Goal: Find specific page/section: Find specific page/section

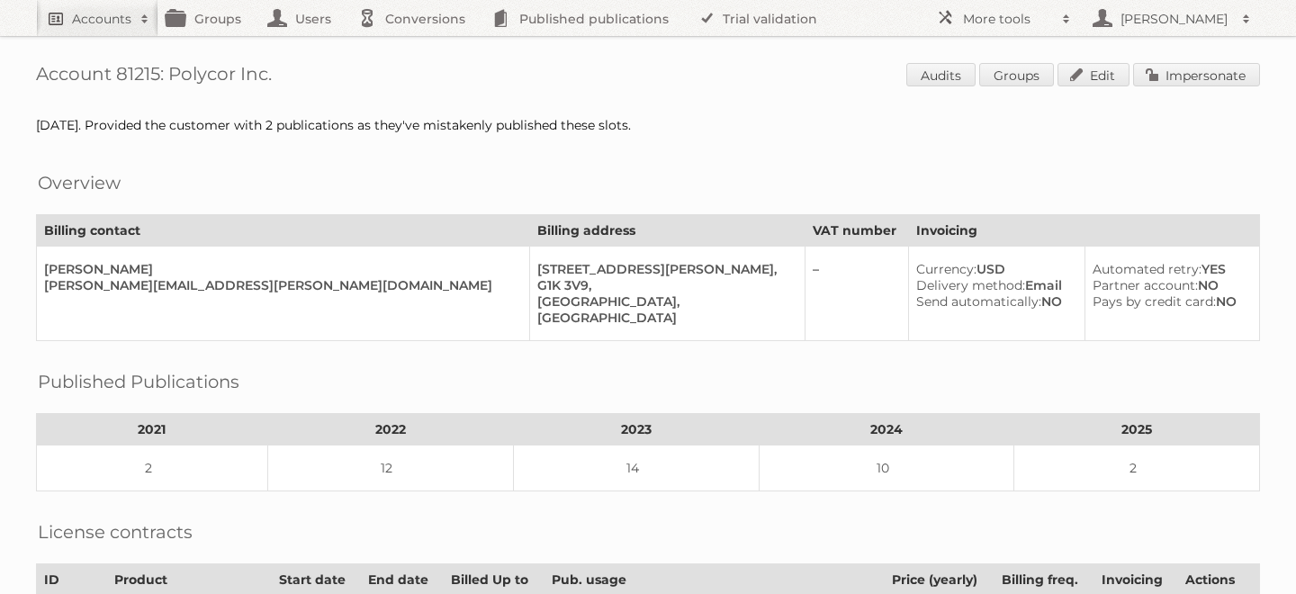
click at [110, 17] on h2 "Accounts" at bounding box center [101, 19] width 59 height 18
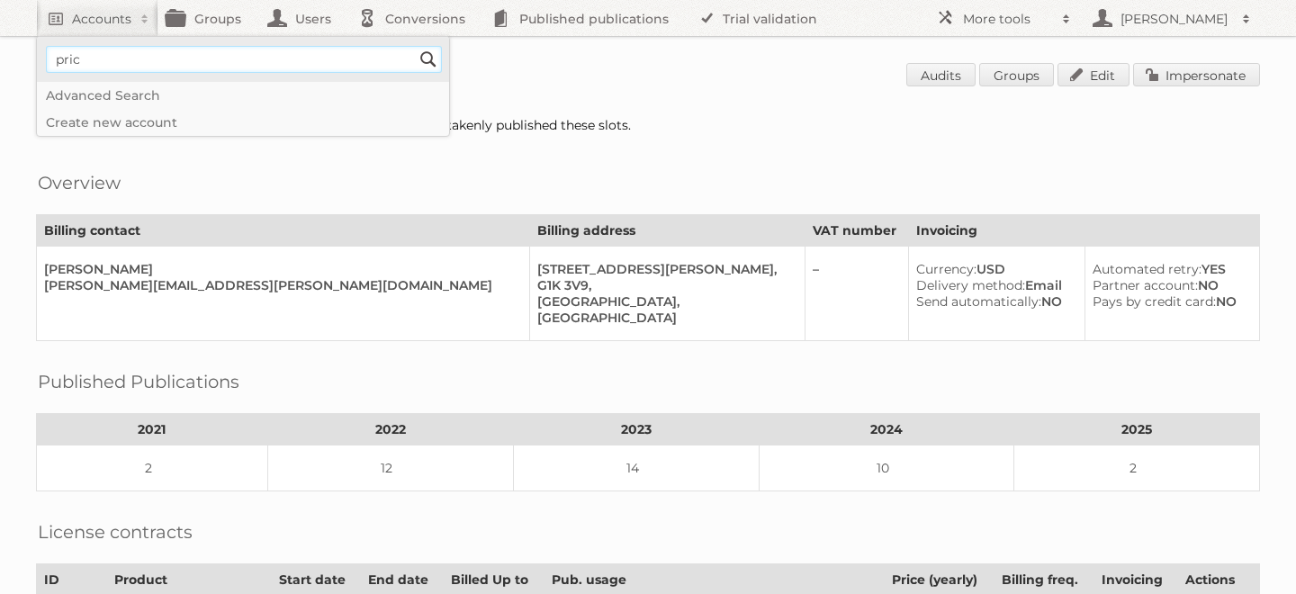
type input"] "price shoes"
click at [415, 46] on input "Search" at bounding box center [428, 59] width 27 height 27
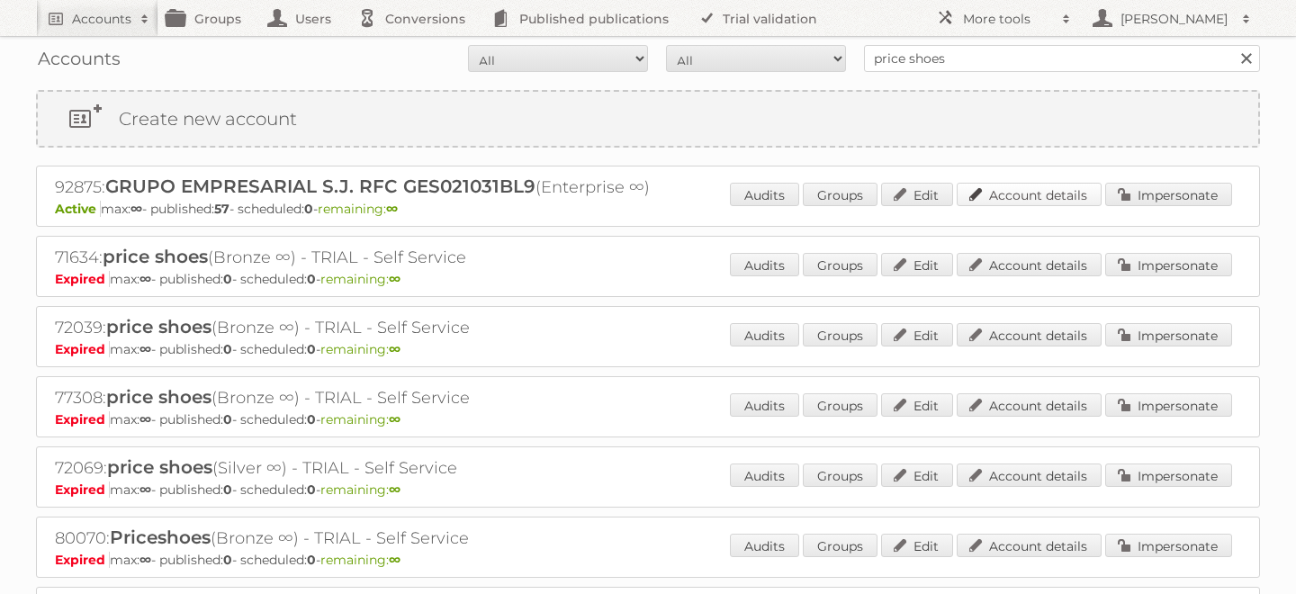
click at [1004, 201] on link "Account details" at bounding box center [1028, 194] width 145 height 23
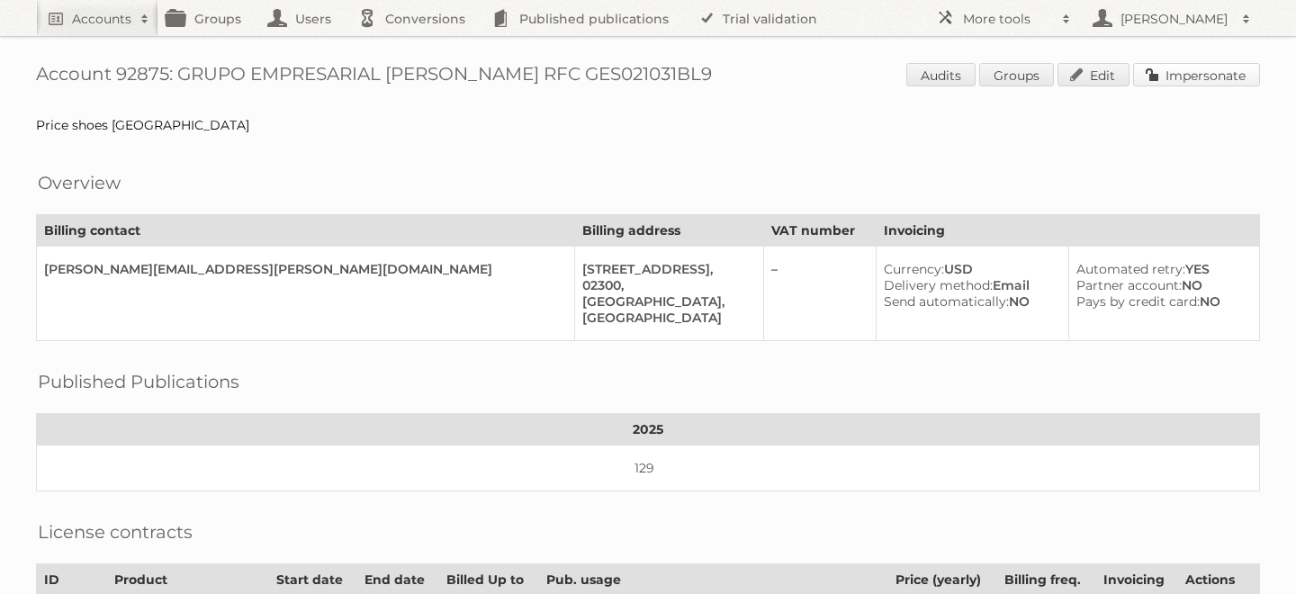
click at [1161, 72] on link "Impersonate" at bounding box center [1196, 74] width 127 height 23
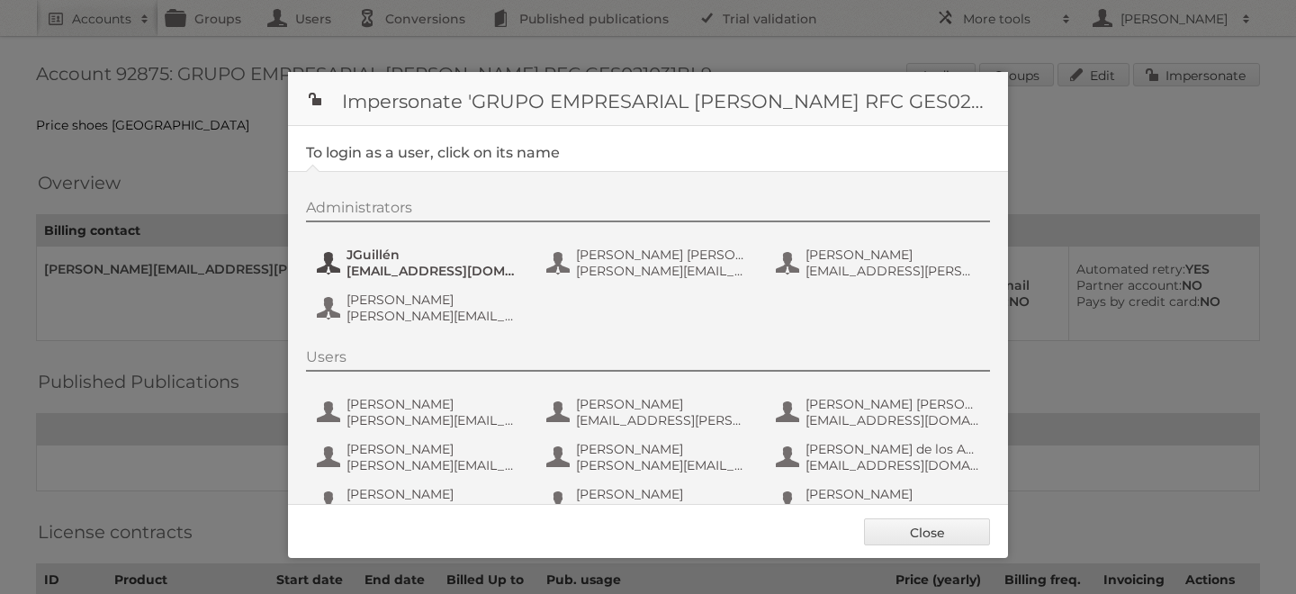
click at [404, 270] on span "jguillen@priceshoes.com" at bounding box center [433, 271] width 175 height 16
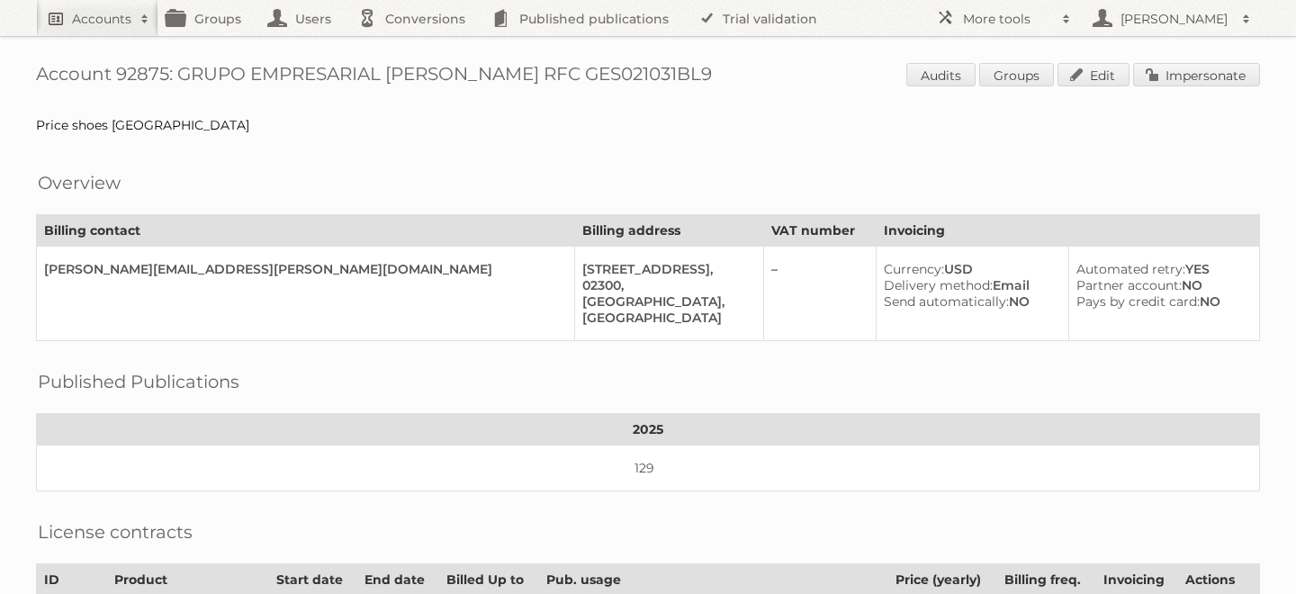
click at [113, 17] on h2 "Accounts" at bounding box center [101, 19] width 59 height 18
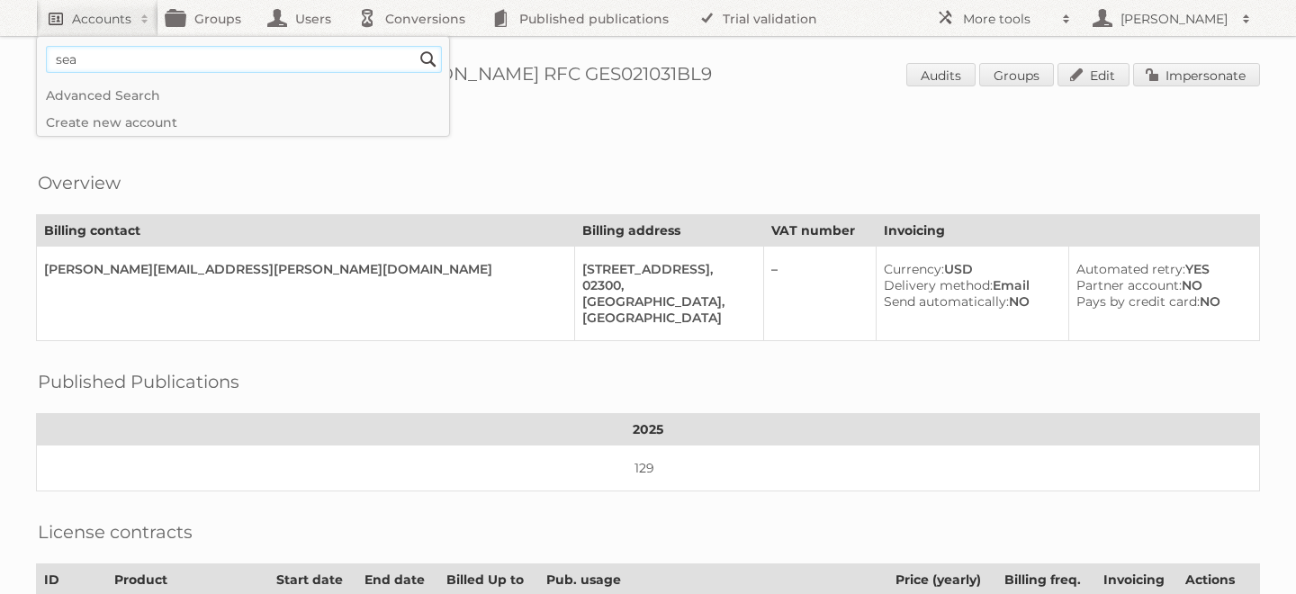
type input"] "Seats and Sofas BV"
click at [415, 46] on input "Search" at bounding box center [428, 59] width 27 height 27
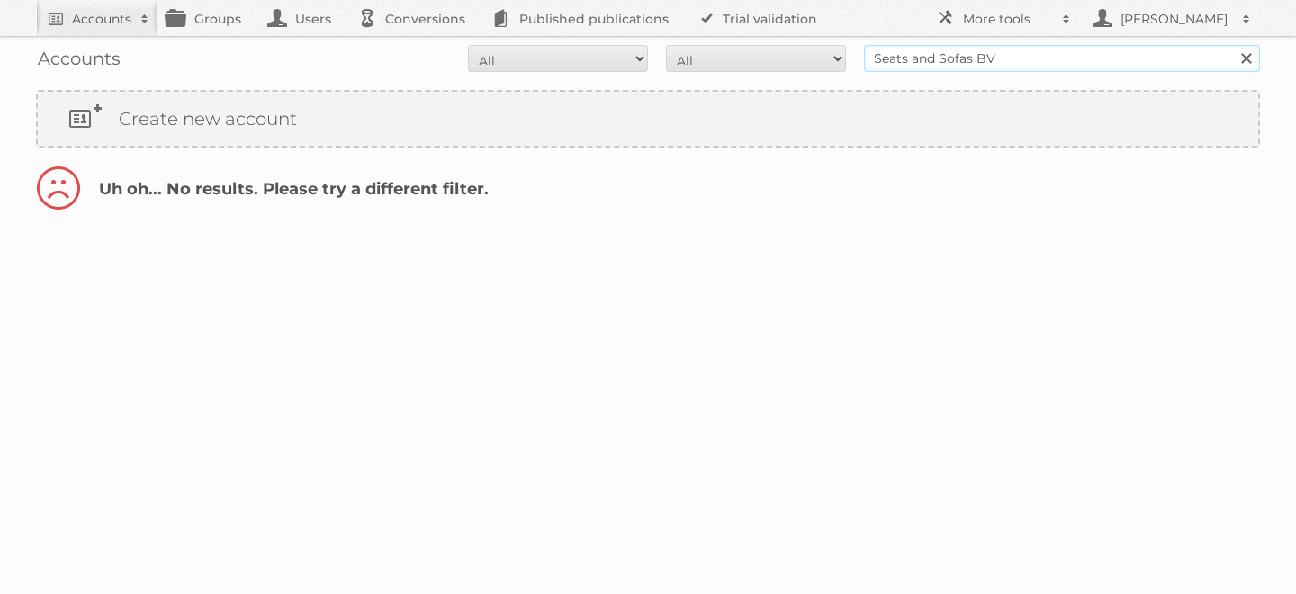
click at [1013, 54] on input "Seats and Sofas BV" at bounding box center [1062, 58] width 396 height 27
click at [1232, 45] on input "Search" at bounding box center [1245, 58] width 27 height 27
type input "Seats and Sofas BV"
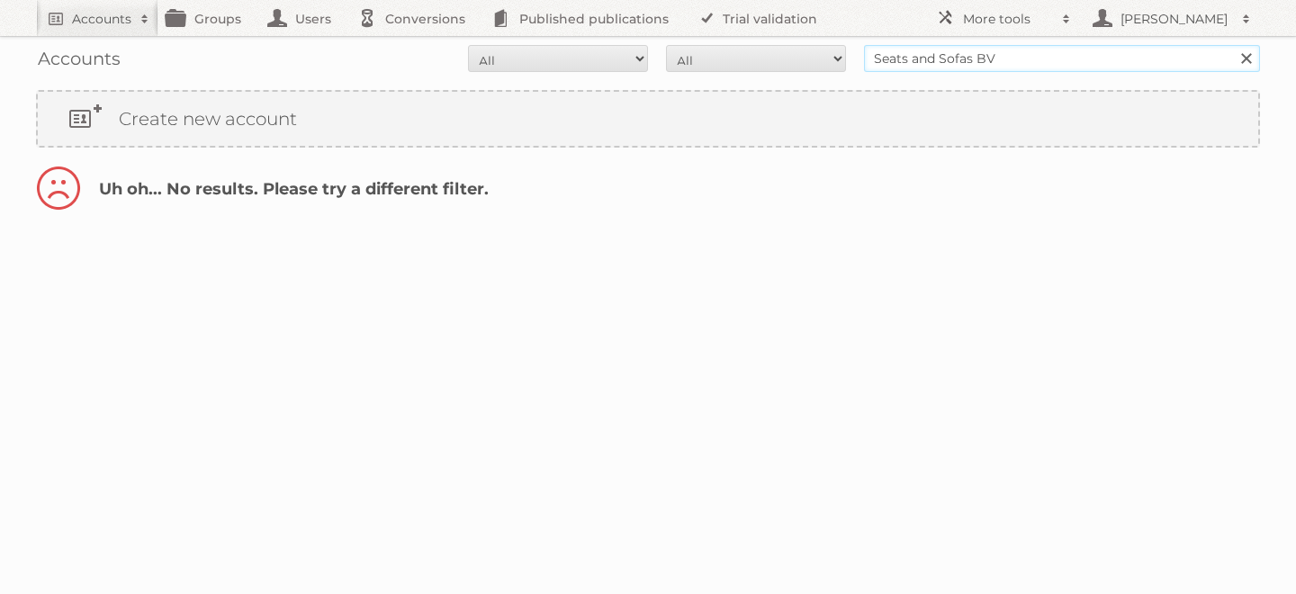
click at [959, 57] on input "Seats and Sofas BV" at bounding box center [1062, 58] width 396 height 27
type input "Dreambaby"
click at [1232, 45] on input "Search" at bounding box center [1245, 58] width 27 height 27
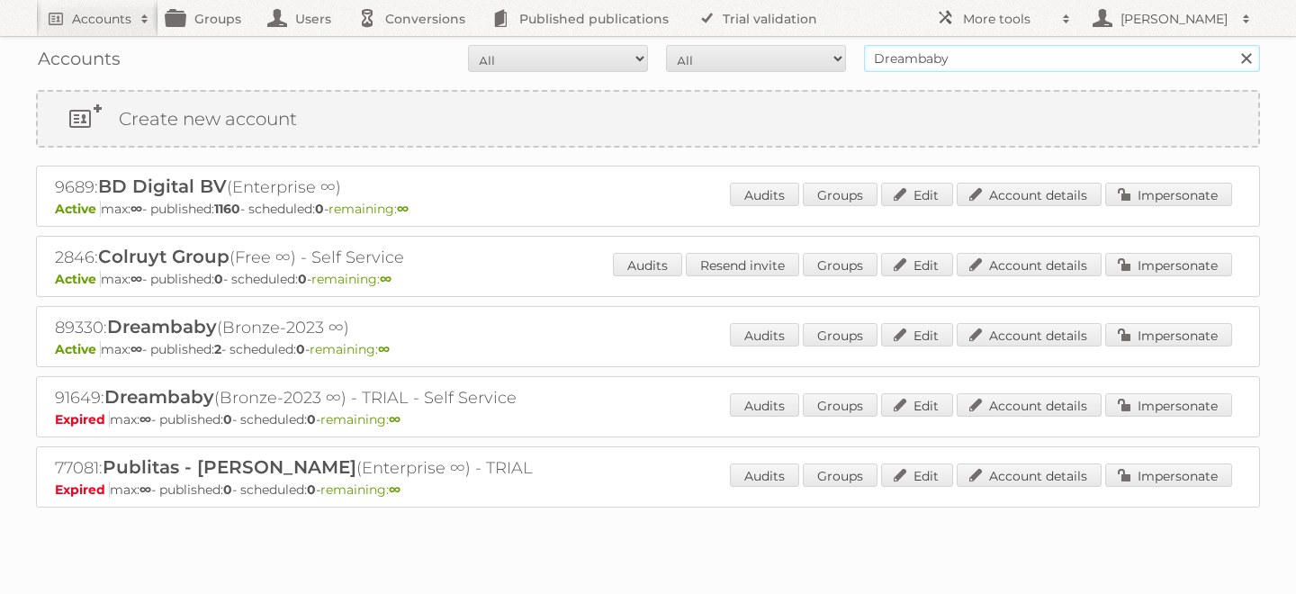
click at [948, 58] on input "Dreambaby" at bounding box center [1062, 58] width 396 height 27
type input "brico"
click at [1232, 45] on input "Search" at bounding box center [1245, 58] width 27 height 27
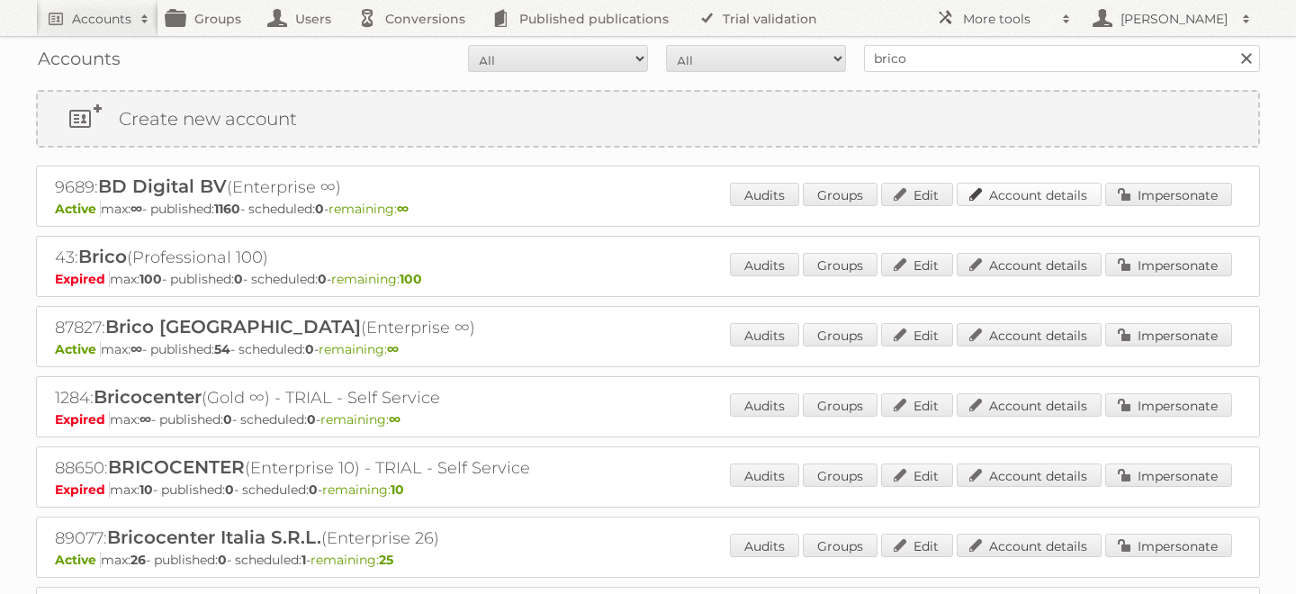
click at [1046, 193] on link "Account details" at bounding box center [1028, 194] width 145 height 23
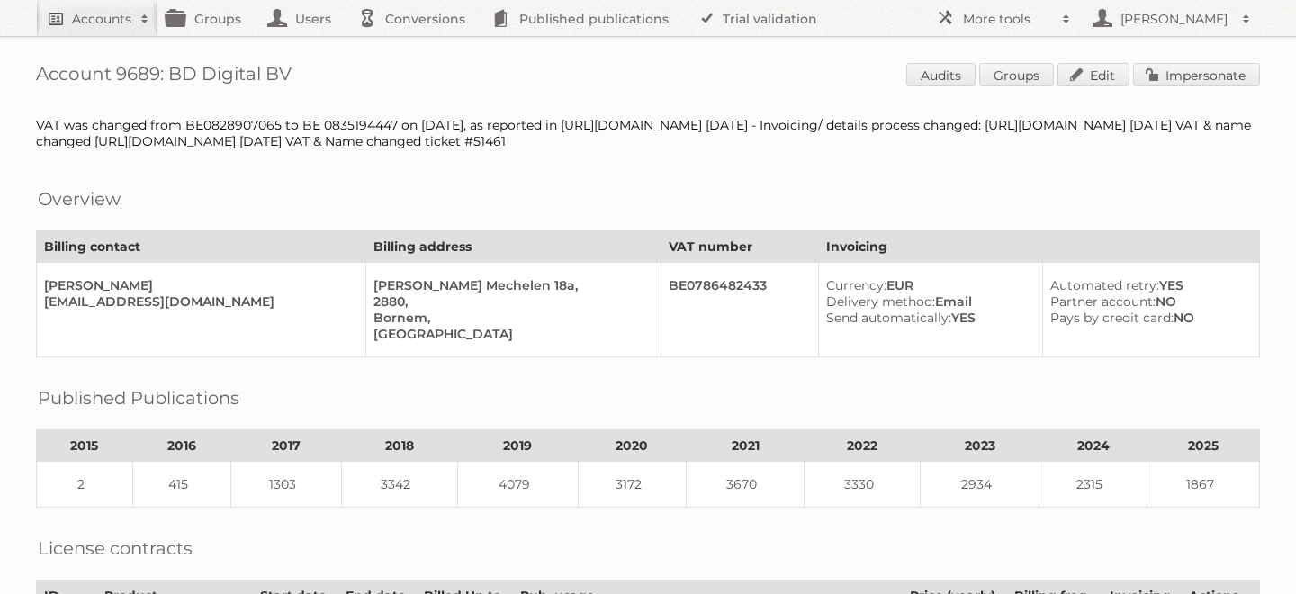
click at [104, 6] on link "Accounts" at bounding box center [97, 18] width 122 height 36
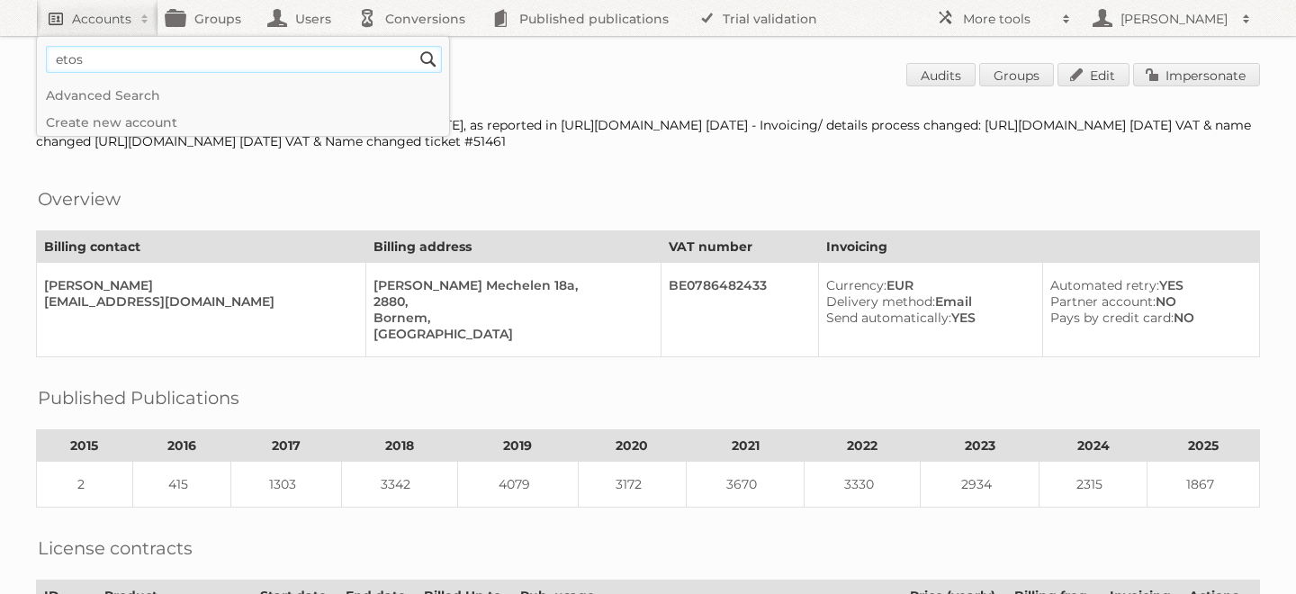
type input"] "Etos B.V"
click at [415, 46] on input "Search" at bounding box center [428, 59] width 27 height 27
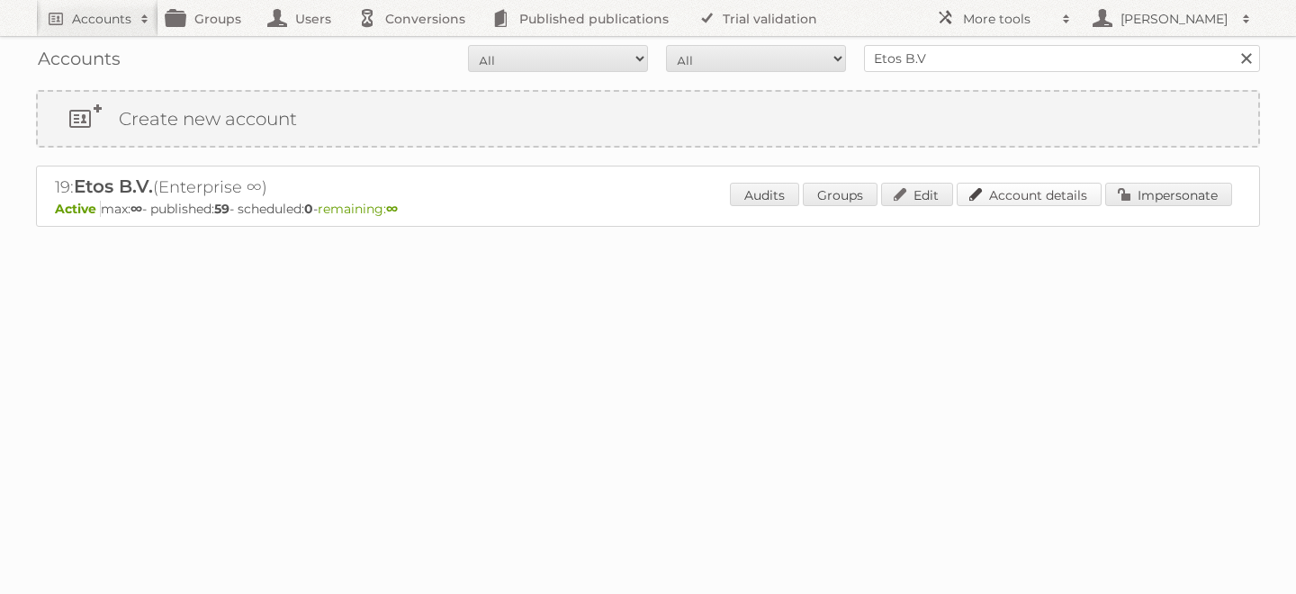
click at [1055, 194] on link "Account details" at bounding box center [1028, 194] width 145 height 23
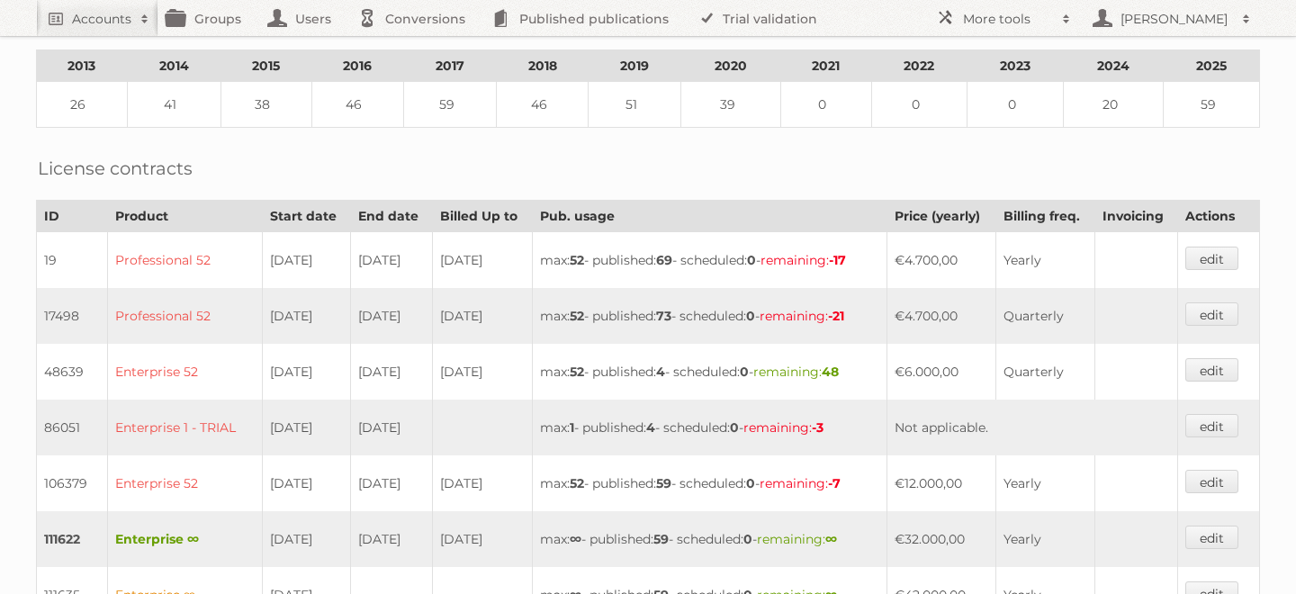
scroll to position [193, 0]
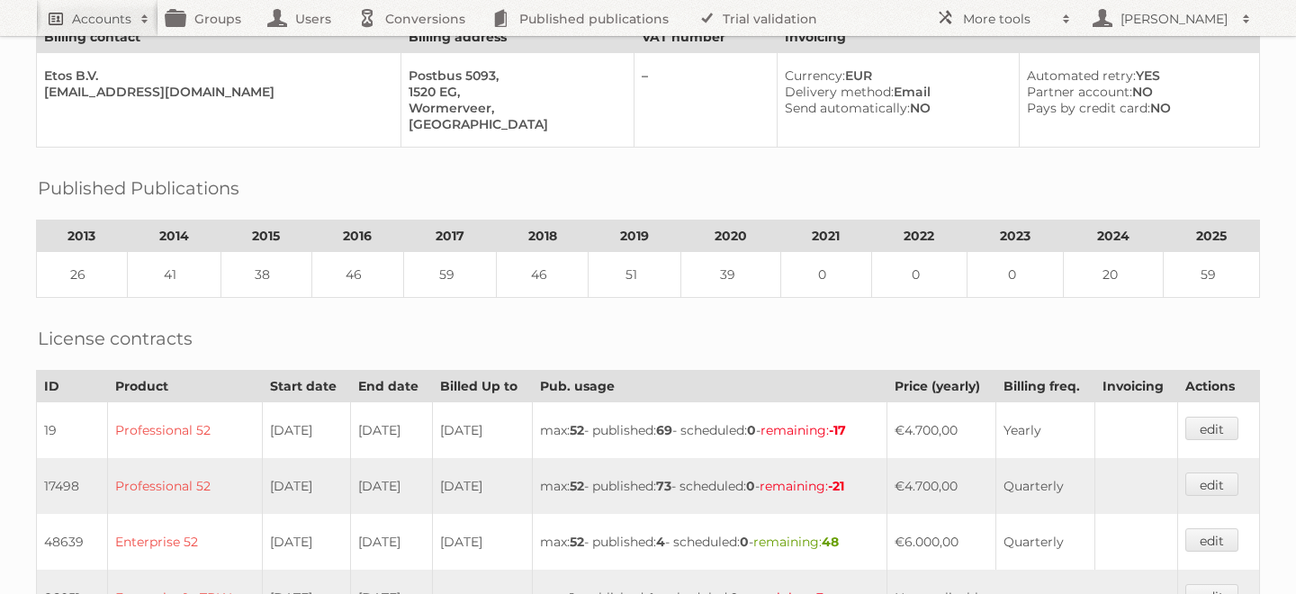
click at [78, 14] on h2 "Accounts" at bounding box center [101, 19] width 59 height 18
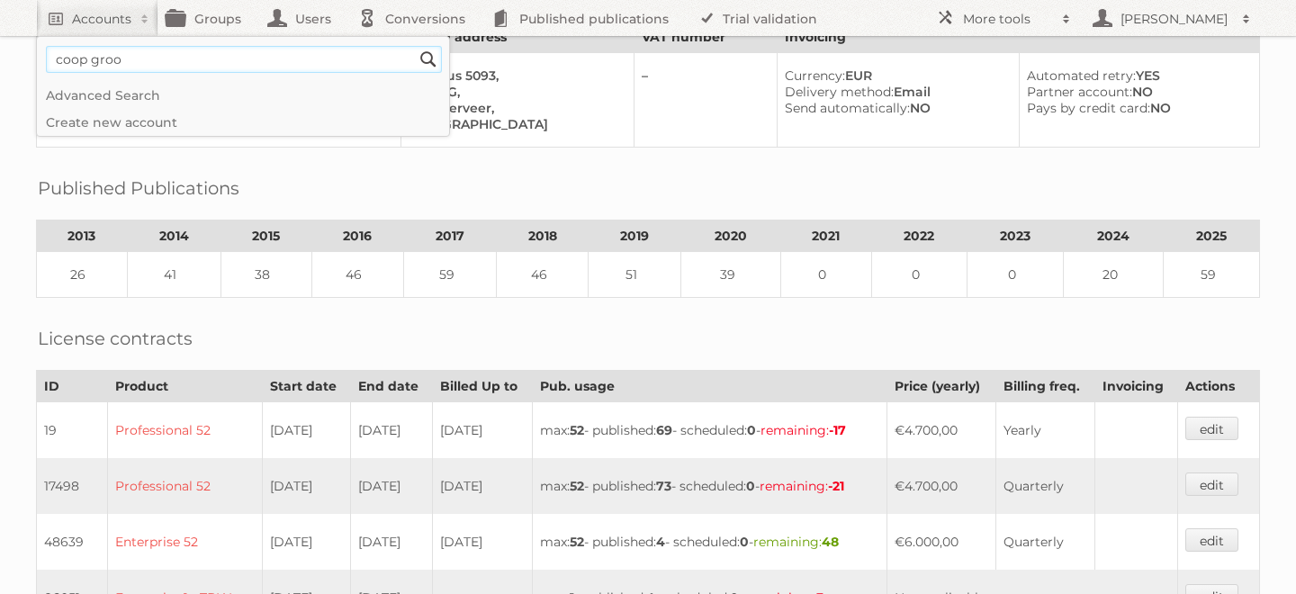
type input"] "coop groo"
click at [415, 46] on input "Search" at bounding box center [428, 59] width 27 height 27
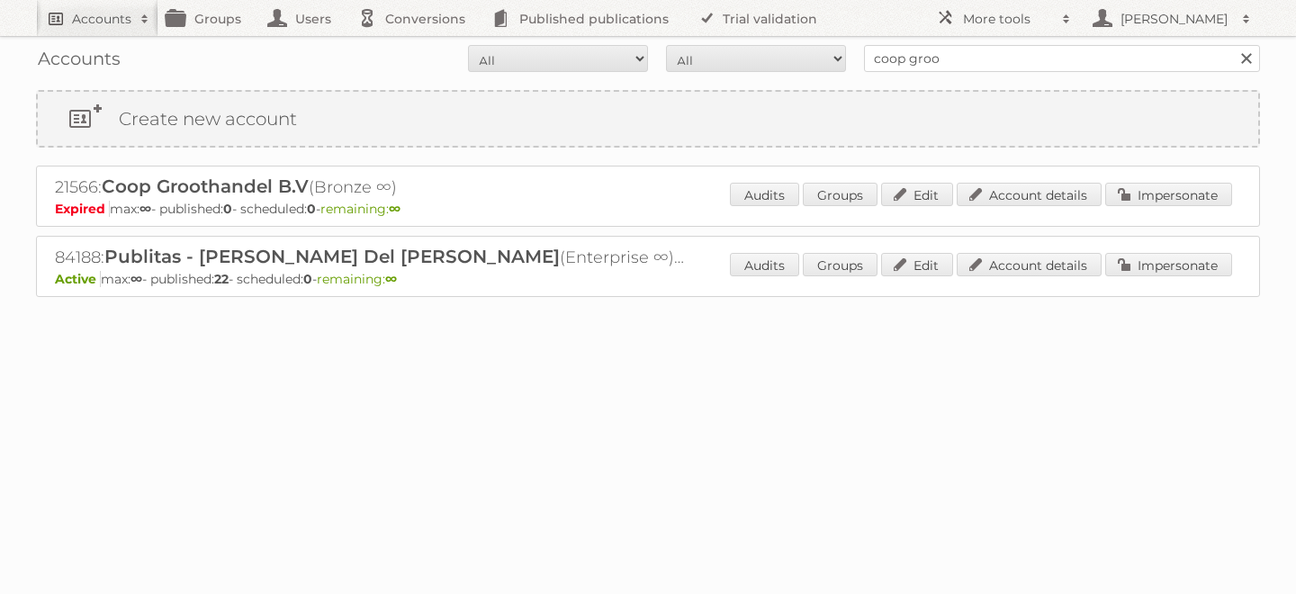
click at [92, 13] on h2 "Accounts" at bounding box center [101, 19] width 59 height 18
type input"] "maxi zoo"
click at [415, 46] on input "Search" at bounding box center [428, 59] width 27 height 27
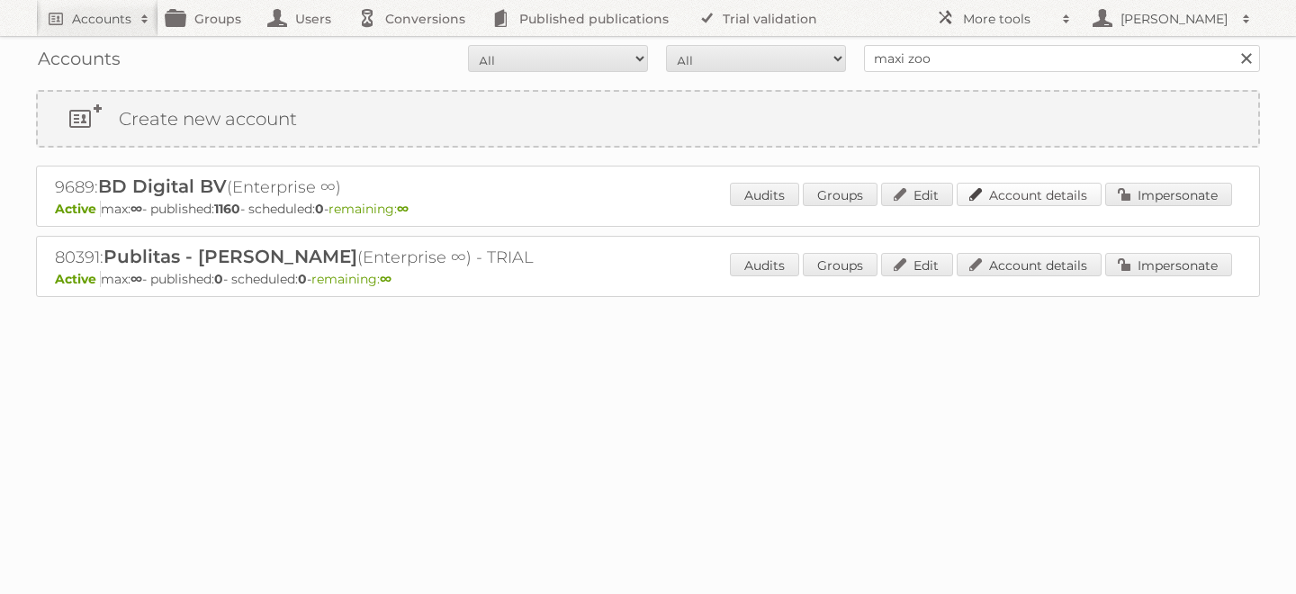
click at [995, 197] on link "Account details" at bounding box center [1028, 194] width 145 height 23
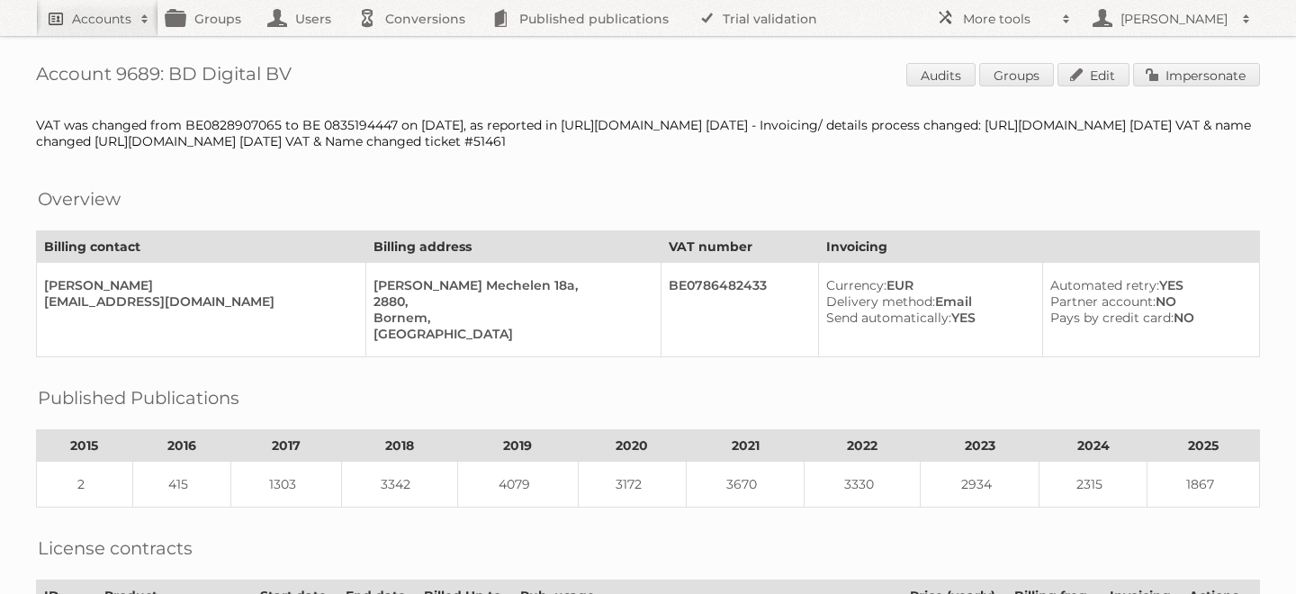
click at [112, 10] on h2 "Accounts" at bounding box center [101, 19] width 59 height 18
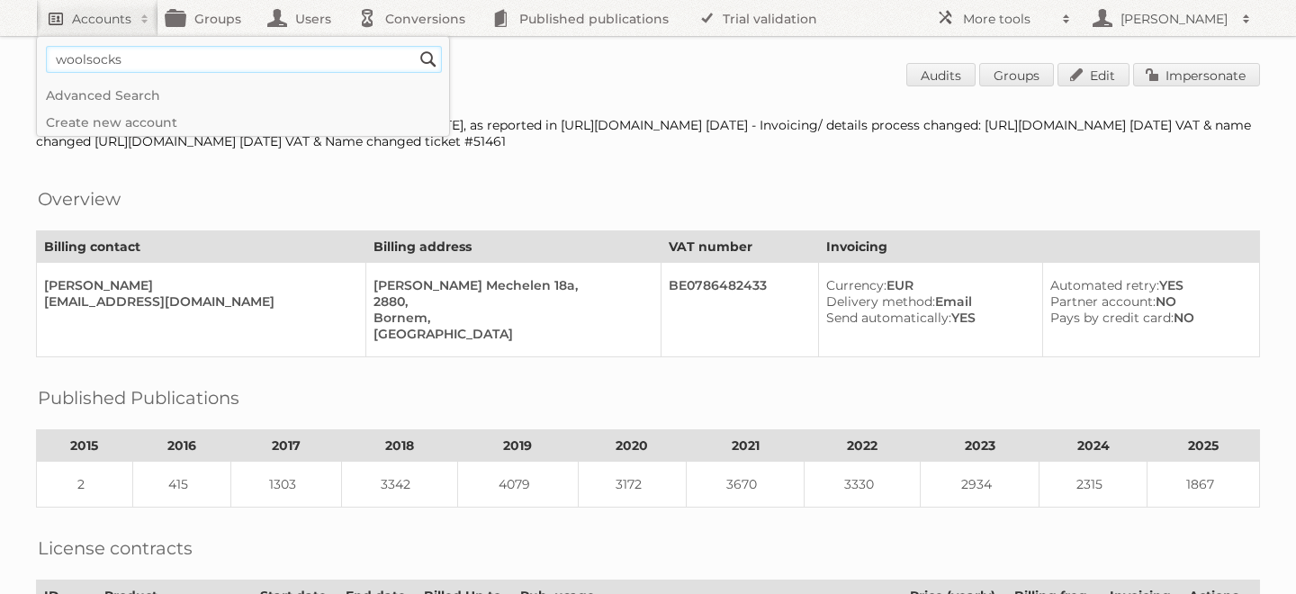
type input"] "woolsocks"
click at [415, 46] on input "Search" at bounding box center [428, 59] width 27 height 27
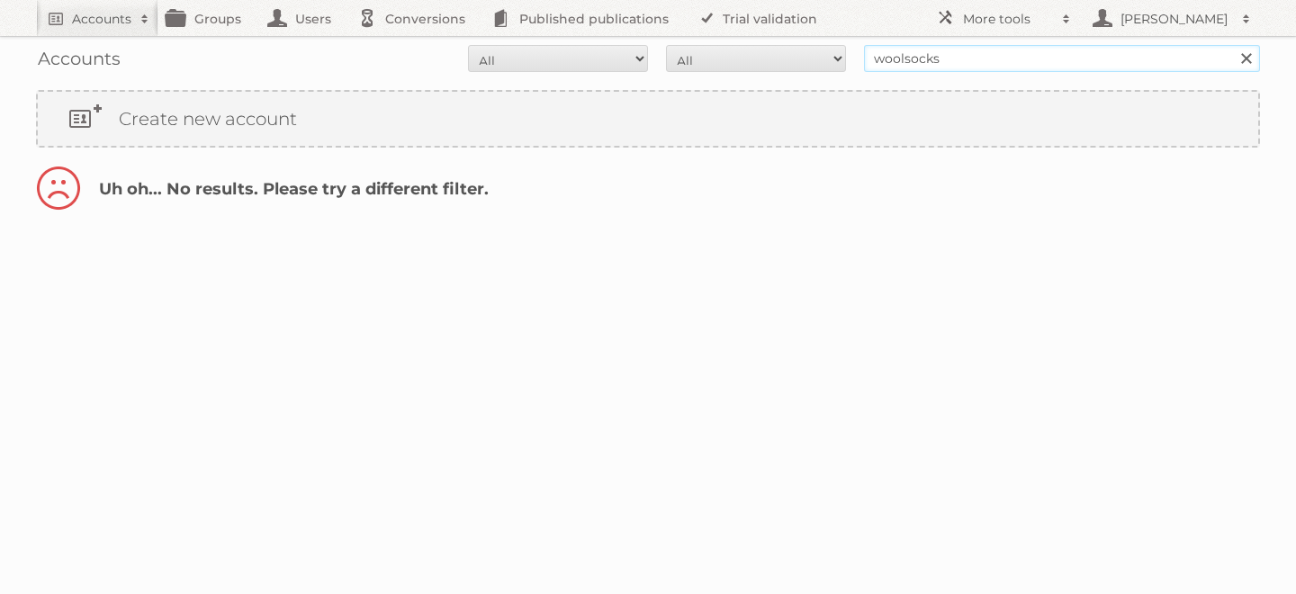
click at [907, 57] on input "woolsocks" at bounding box center [1062, 58] width 396 height 27
